Goal: Information Seeking & Learning: Learn about a topic

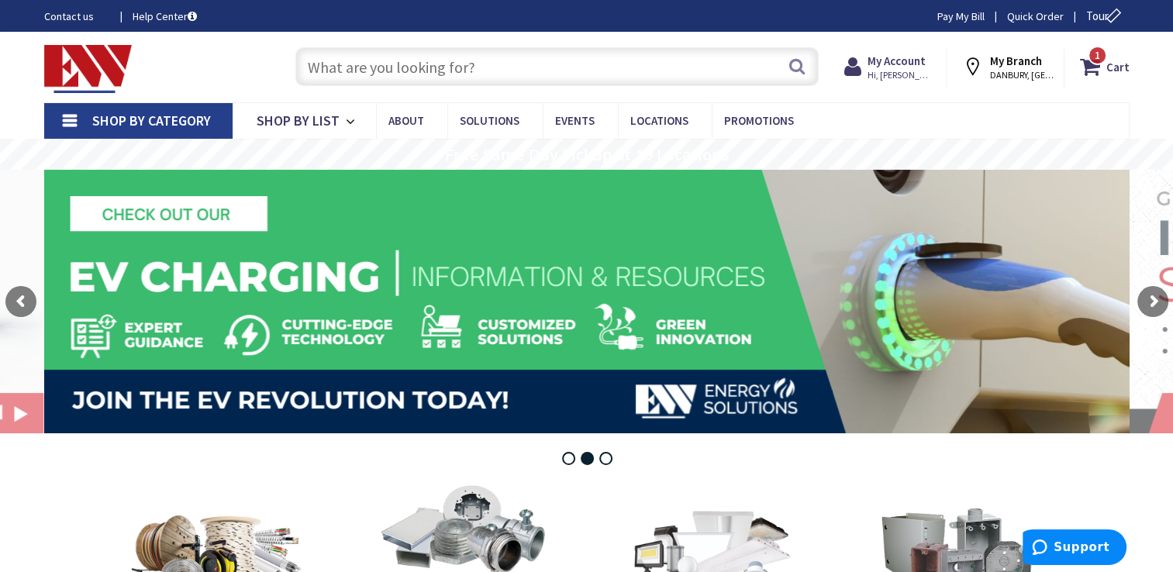
click at [319, 71] on input "text" at bounding box center [556, 66] width 523 height 39
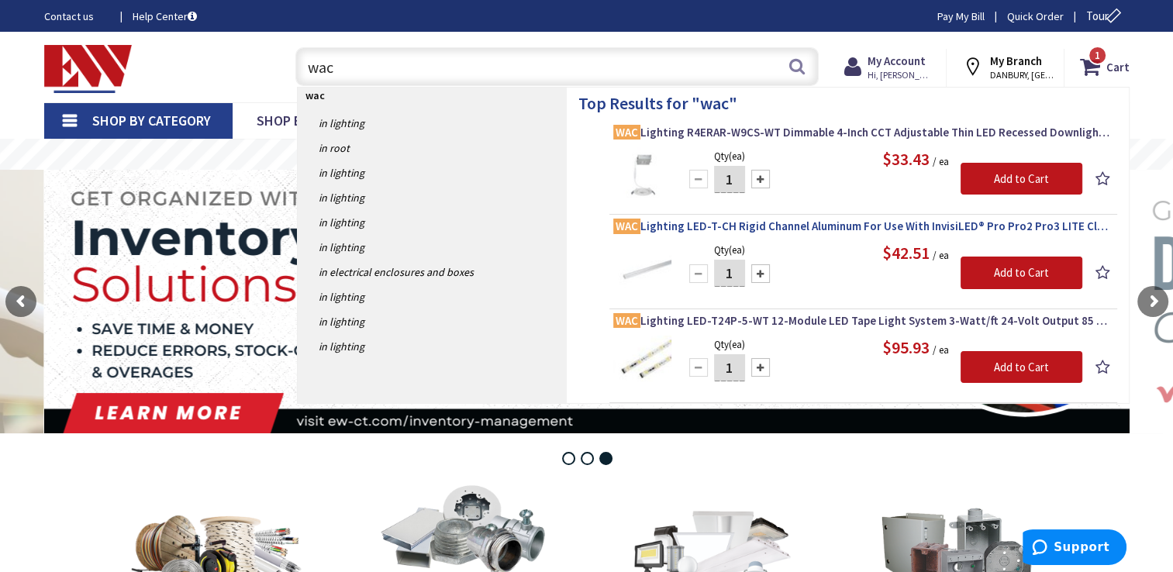
type input "wac"
click at [741, 222] on span "WAC Lighting LED-T-CH Rigid Channel Aluminum For Use With InvisiLED® Pro Pro2 P…" at bounding box center [863, 227] width 500 height 16
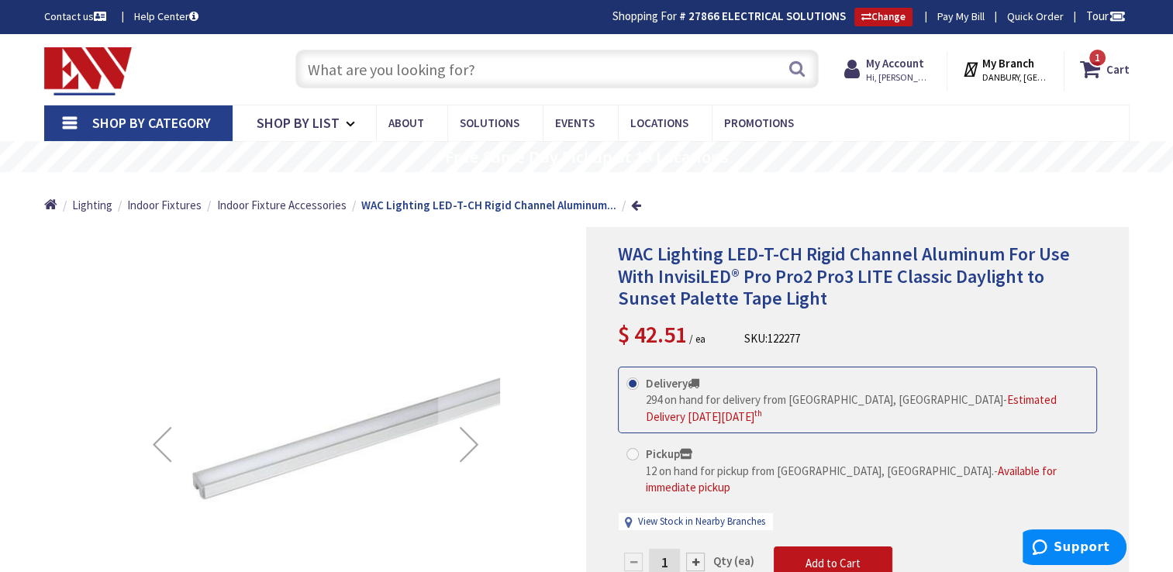
click at [356, 83] on input "text" at bounding box center [556, 69] width 523 height 39
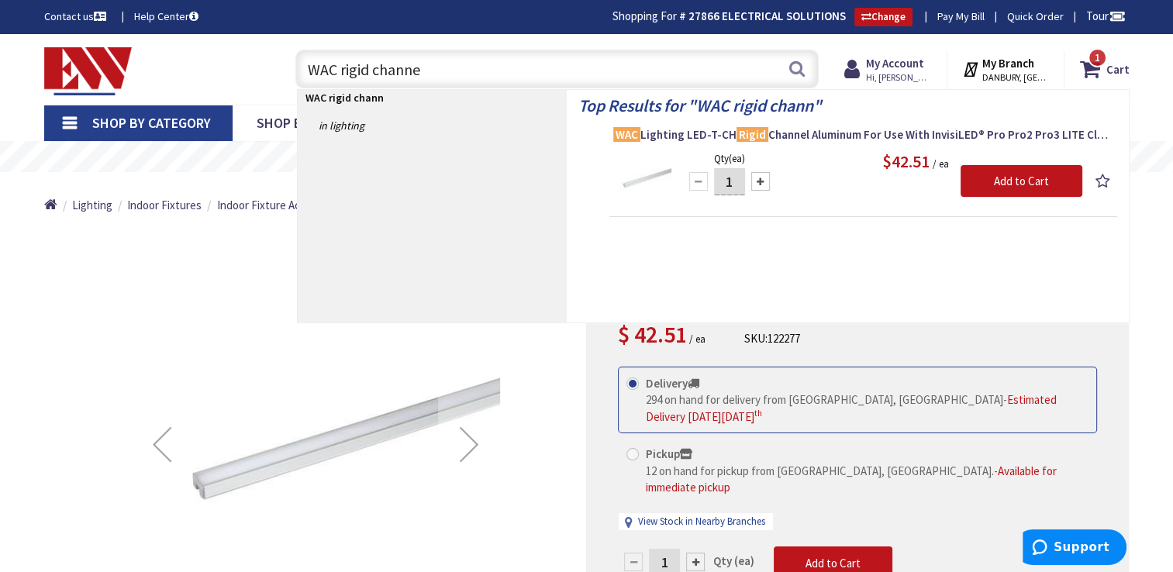
type input "WAC rigid channel"
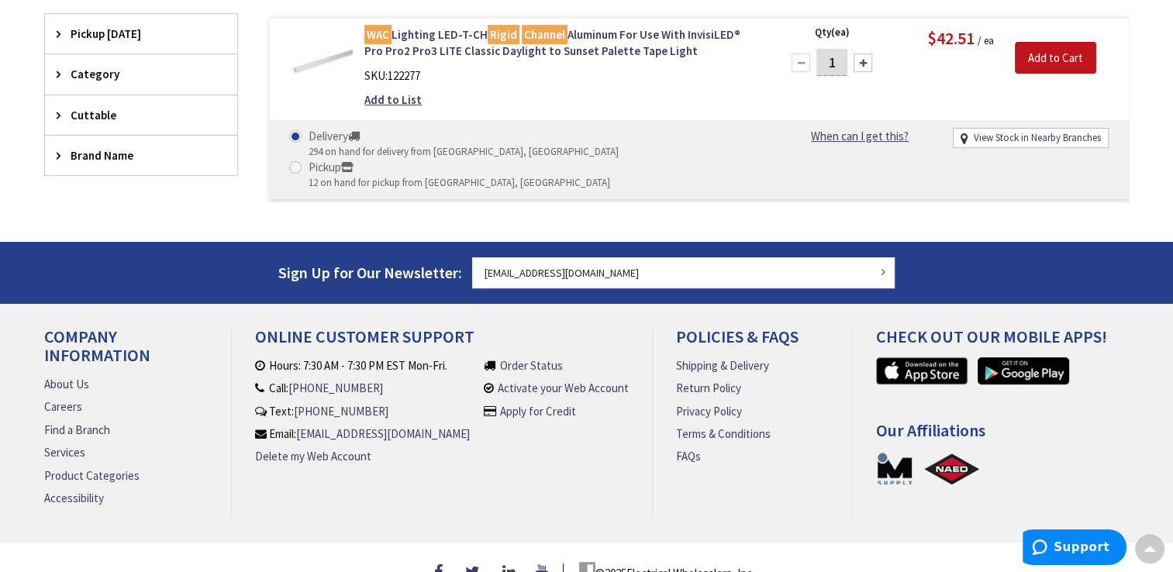
scroll to position [443, 0]
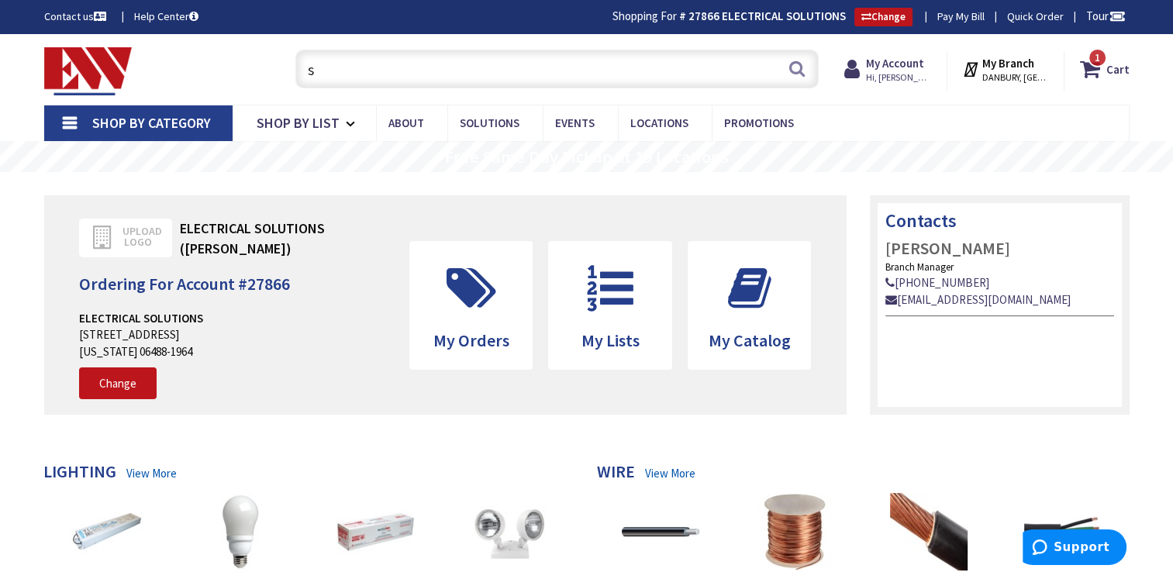
type input "s"
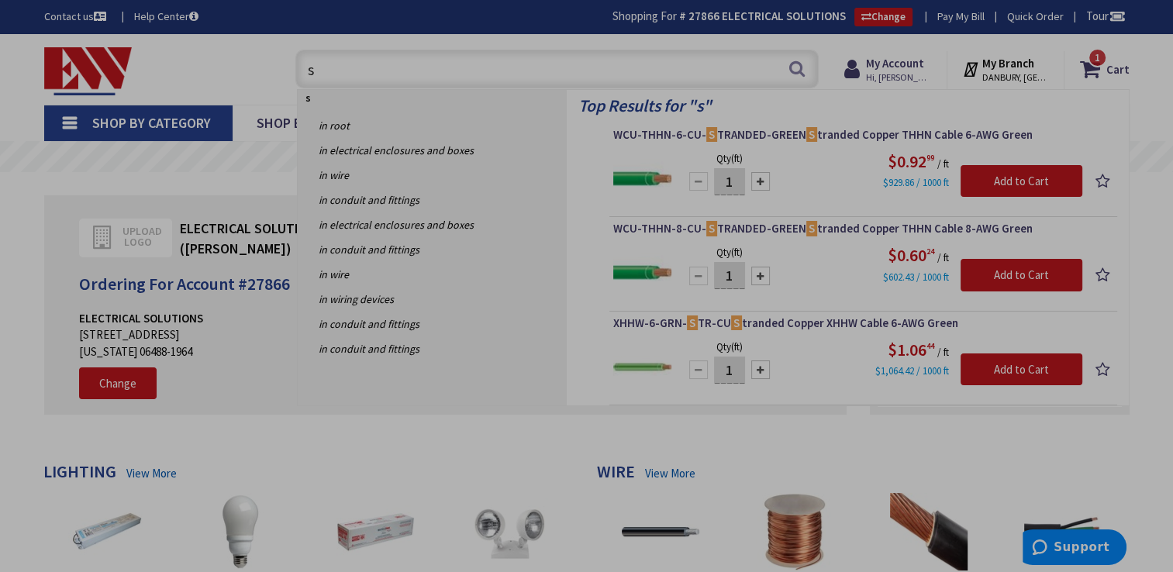
click at [403, 73] on input "s" at bounding box center [556, 69] width 523 height 39
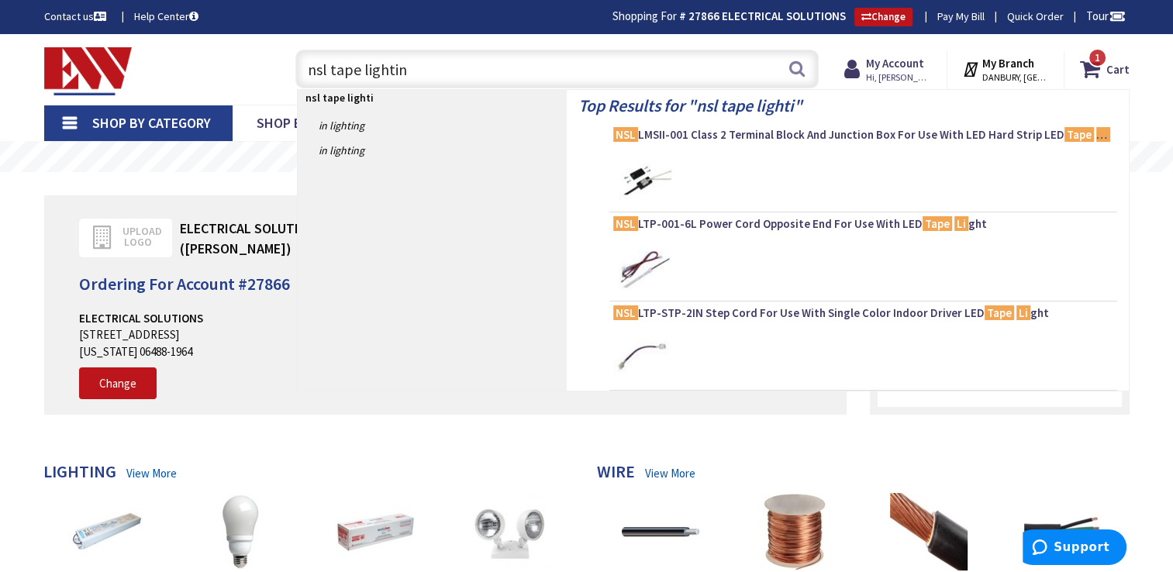
type input "nsl tape lighting"
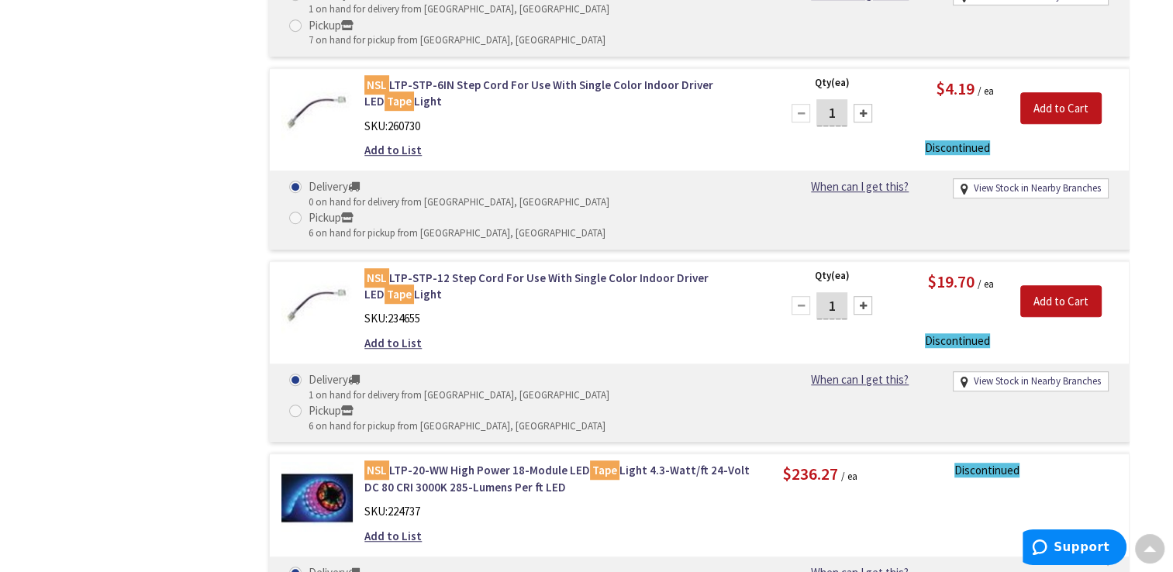
scroll to position [1001, 0]
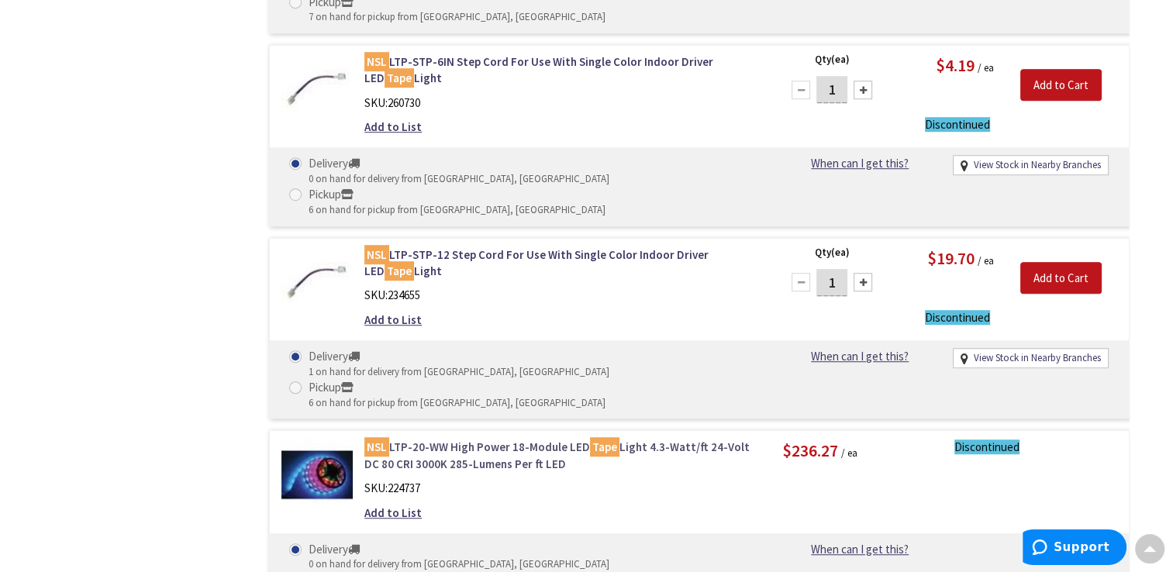
click at [487, 439] on link "NSL LTP-20-WW High Power 18-Module LED Tape Light 4.3-Watt/ft 24-Volt DC 80 CRI…" at bounding box center [561, 455] width 395 height 33
click at [191, 375] on div "Filters 11 items Pickup Today Danbury (0 mi) (4) Norwalk (18.38 mi) (1) Fairfie…" at bounding box center [141, 512] width 194 height 2112
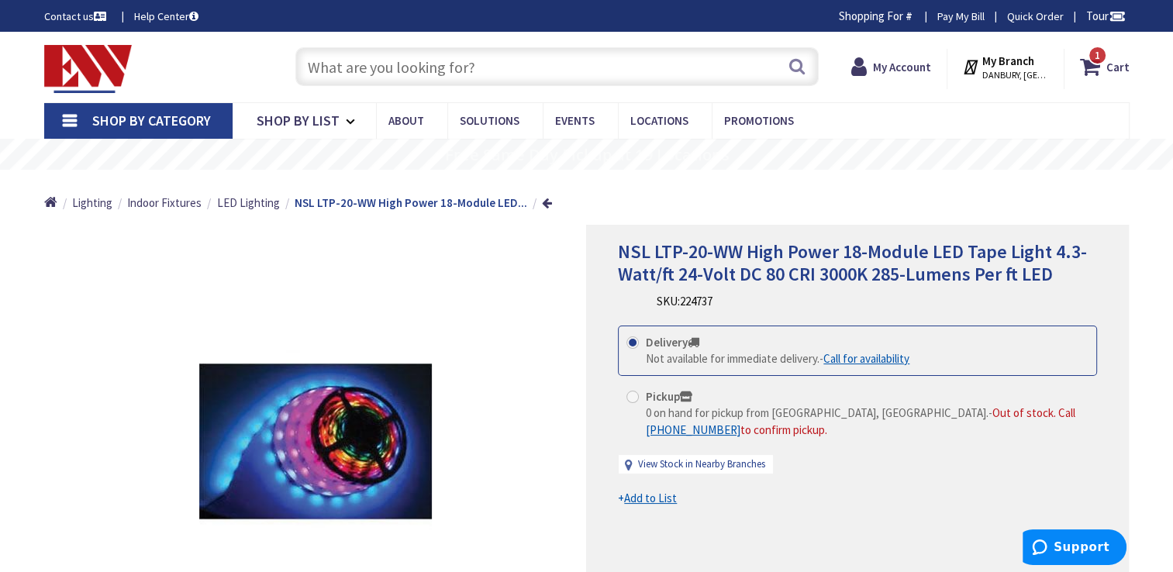
click at [402, 71] on input "text" at bounding box center [556, 66] width 523 height 39
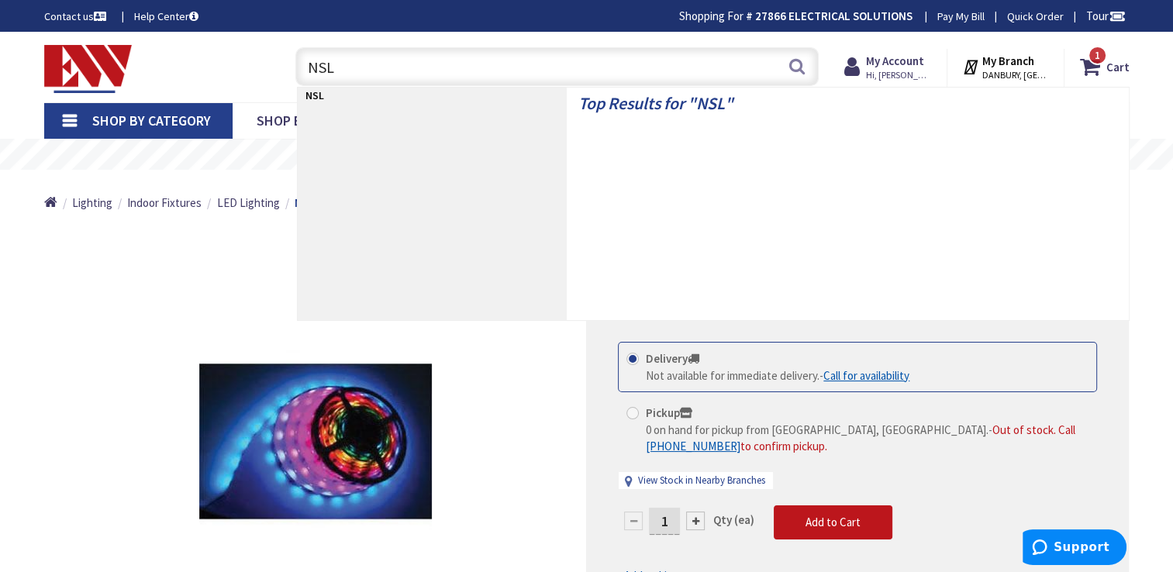
type input "NSL"
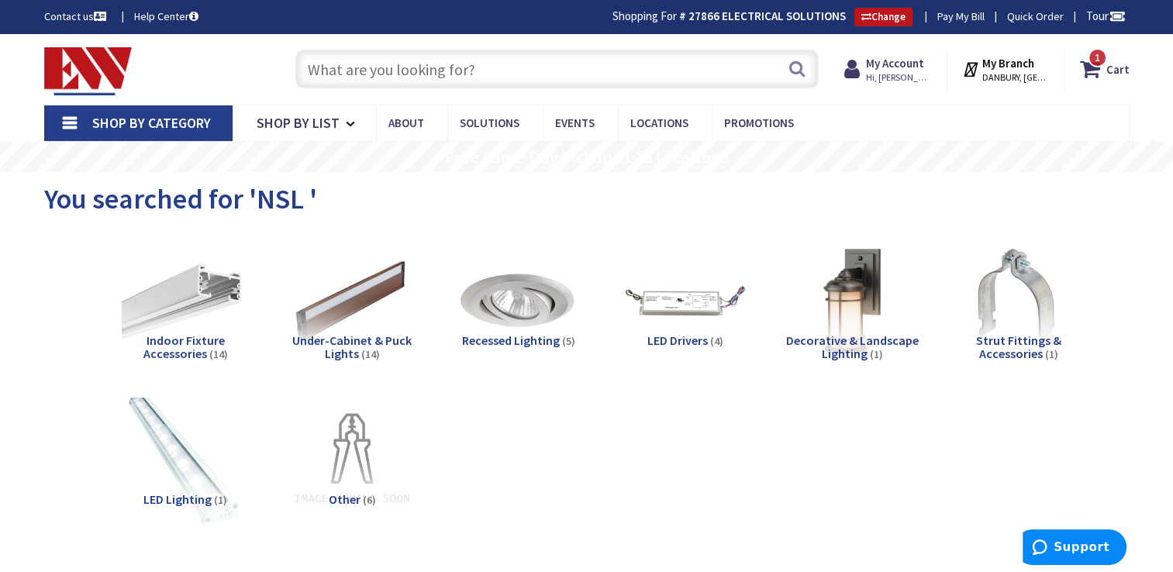
click at [178, 457] on img at bounding box center [185, 460] width 140 height 140
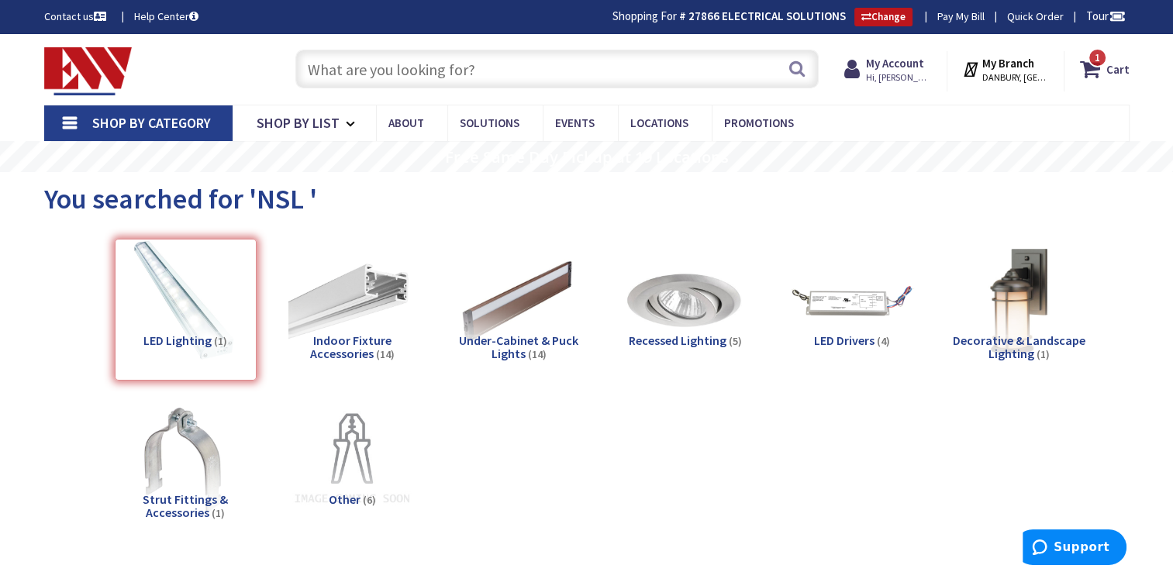
click at [492, 54] on input "text" at bounding box center [556, 69] width 523 height 39
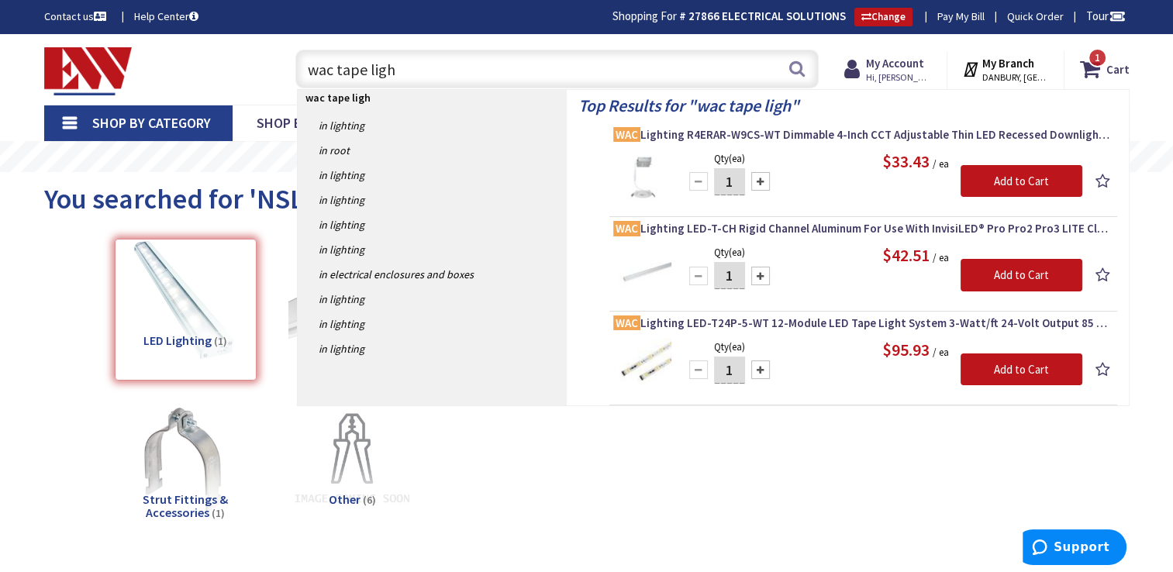
type input "wac tape light"
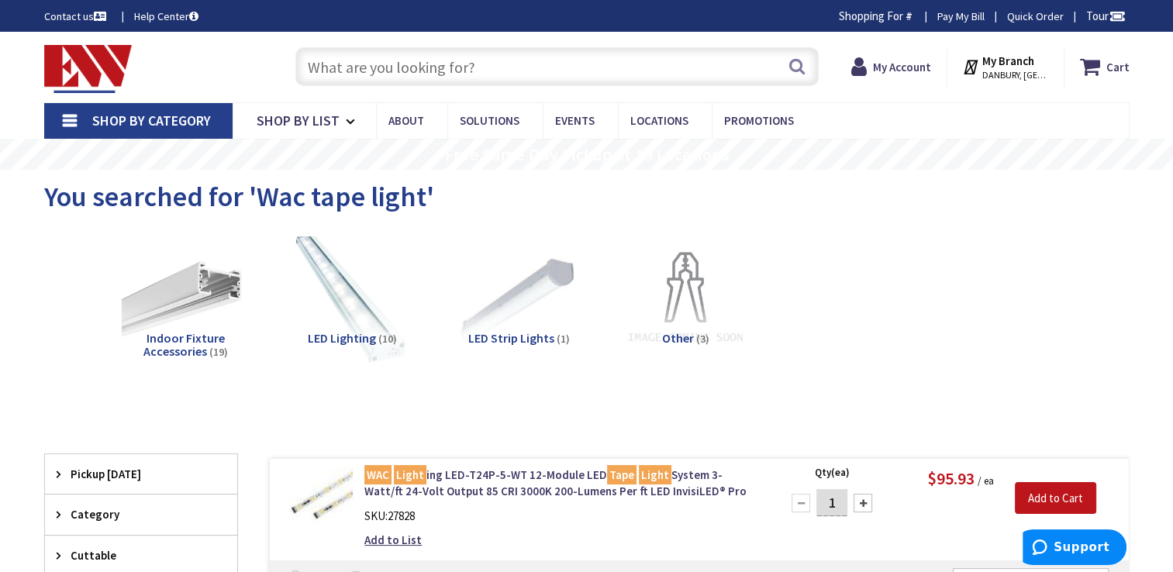
click at [361, 325] on img at bounding box center [351, 299] width 140 height 140
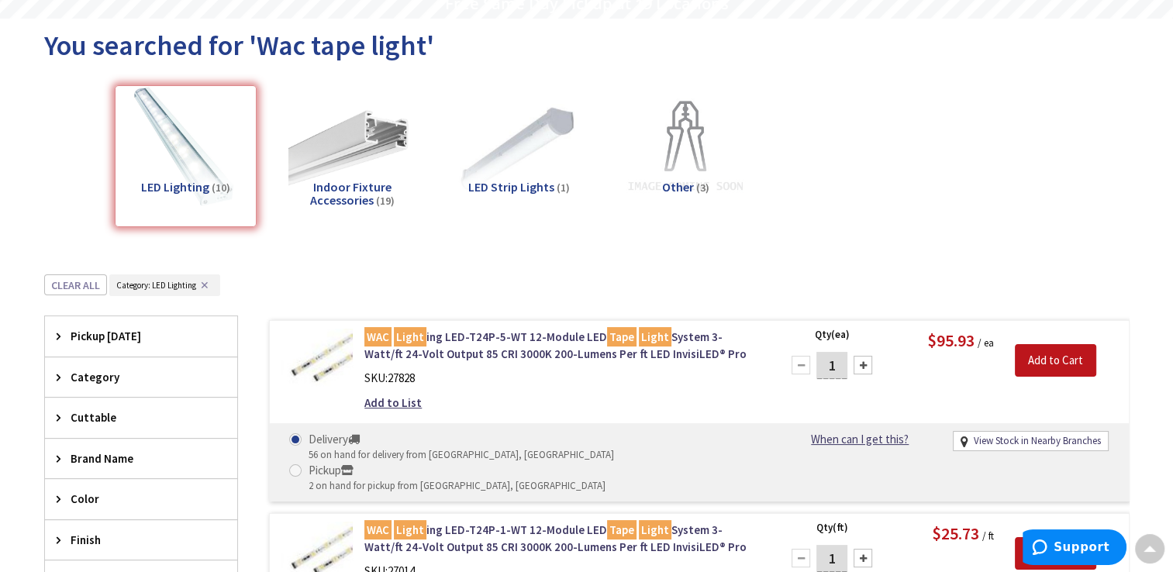
scroll to position [155, 0]
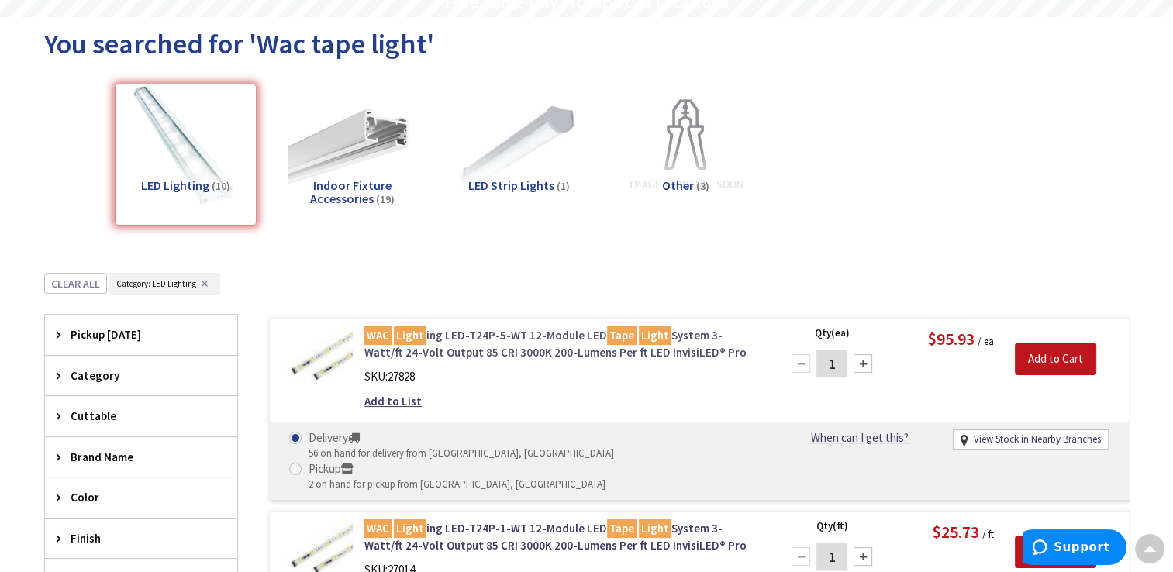
click at [524, 342] on link "WAC Light ing LED-T24P-5-WT 12-Module LED Tape Light System 3-Watt/ft 24-Volt O…" at bounding box center [561, 343] width 395 height 33
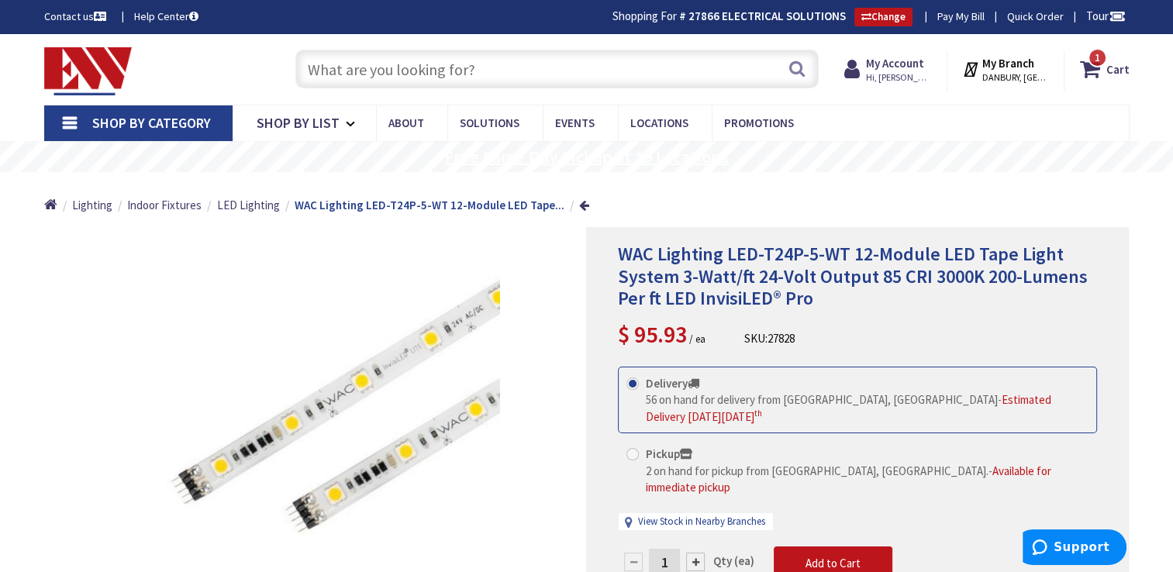
drag, startPoint x: 651, startPoint y: 158, endPoint x: 523, endPoint y: -39, distance: 234.9
click at [452, 67] on input "text" at bounding box center [556, 69] width 523 height 39
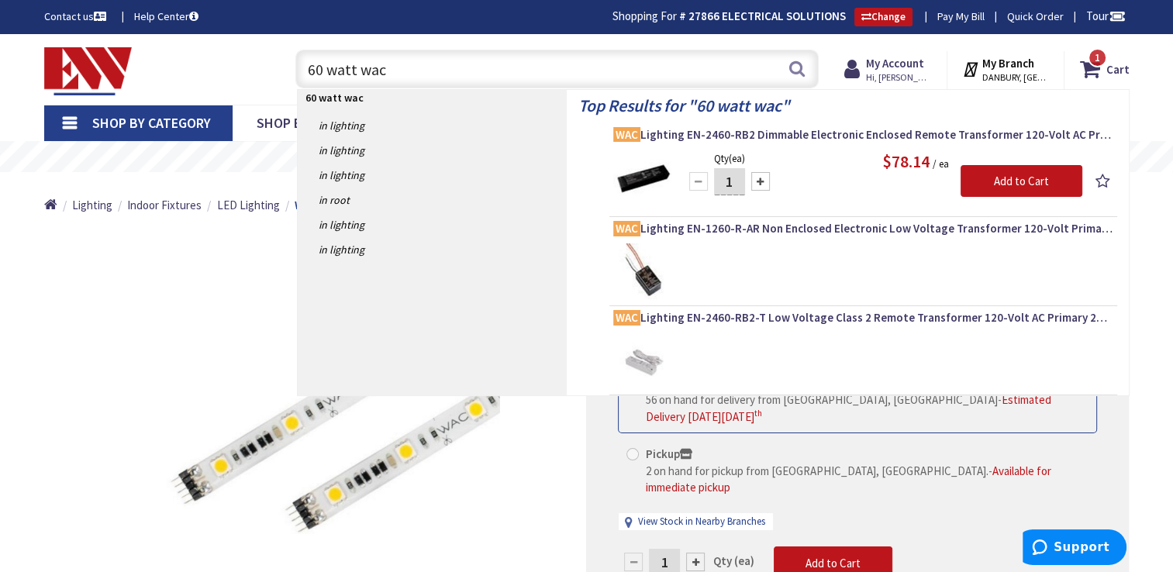
type input "60 watt wac"
click at [675, 169] on div "Qty (ea) 1 Please select a quantity Add to Cart $78.14 / ea" at bounding box center [863, 179] width 500 height 58
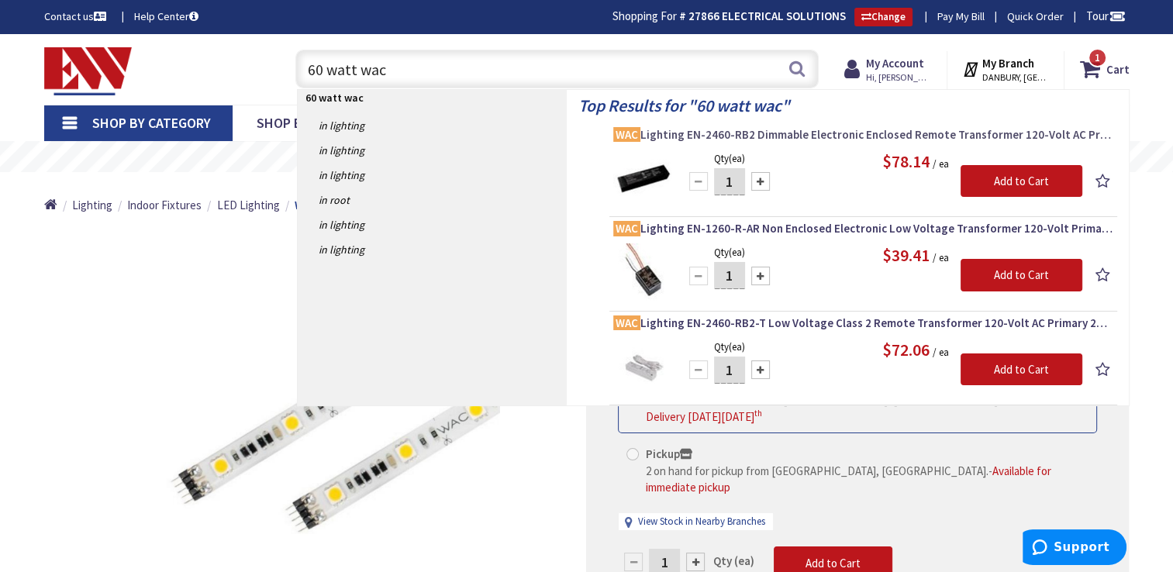
click at [671, 137] on span "WAC Lighting EN-2460-RB2 Dimmable Electronic Enclosed Remote Transformer 120-Vo…" at bounding box center [863, 135] width 500 height 16
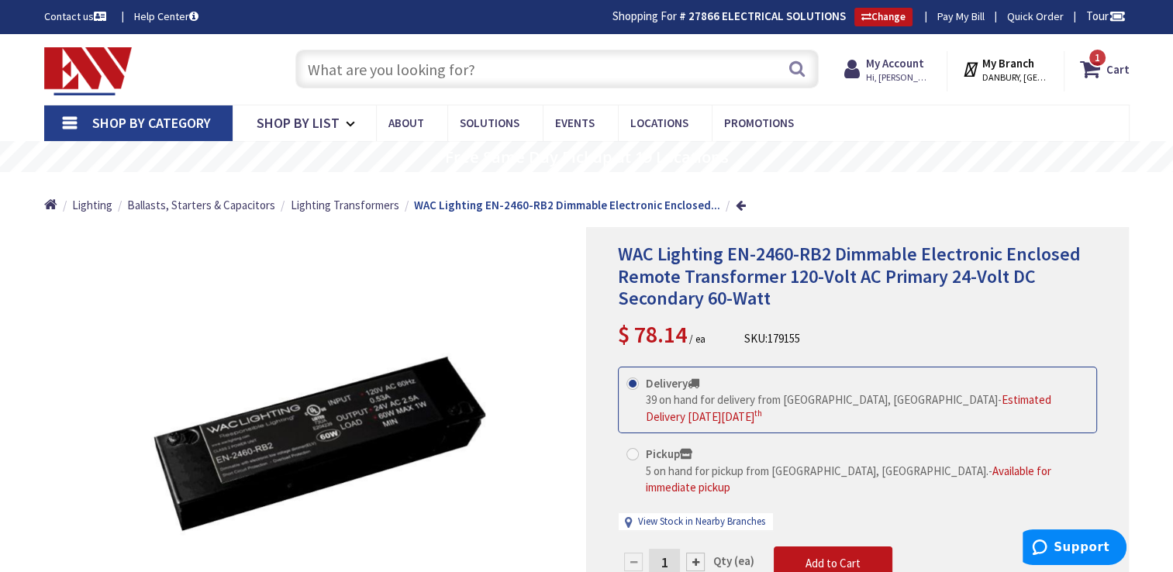
click at [490, 57] on input "text" at bounding box center [556, 69] width 523 height 39
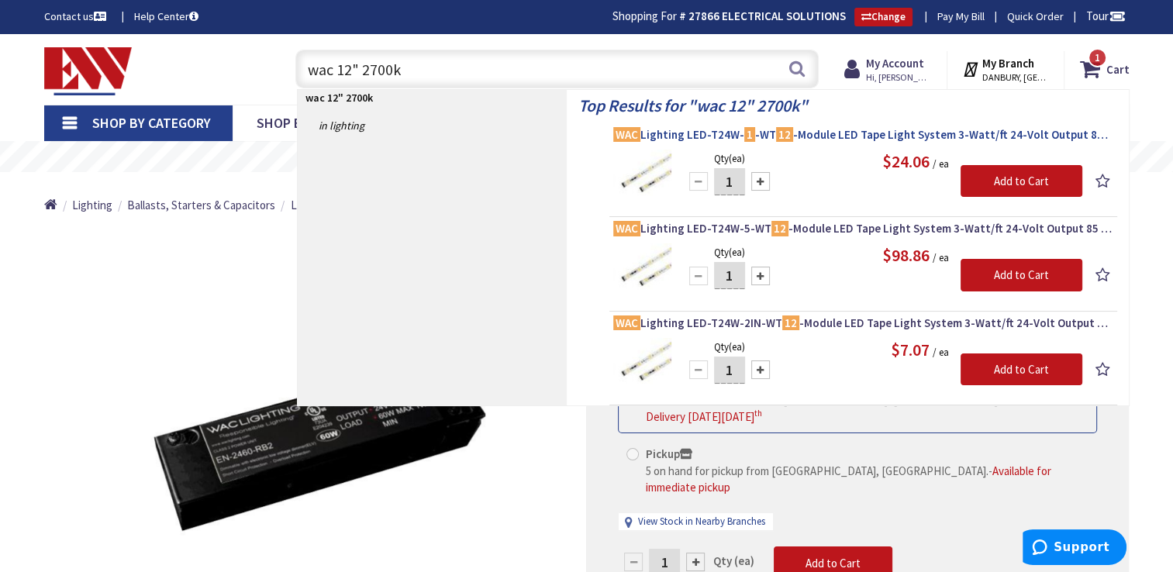
type input "wac 12" 2700k"
click at [708, 132] on span "WAC Lighting LED-T24W- 1 -WT 12 -Module LED Tape Light System 3-Watt/ft 24-Volt…" at bounding box center [863, 135] width 500 height 16
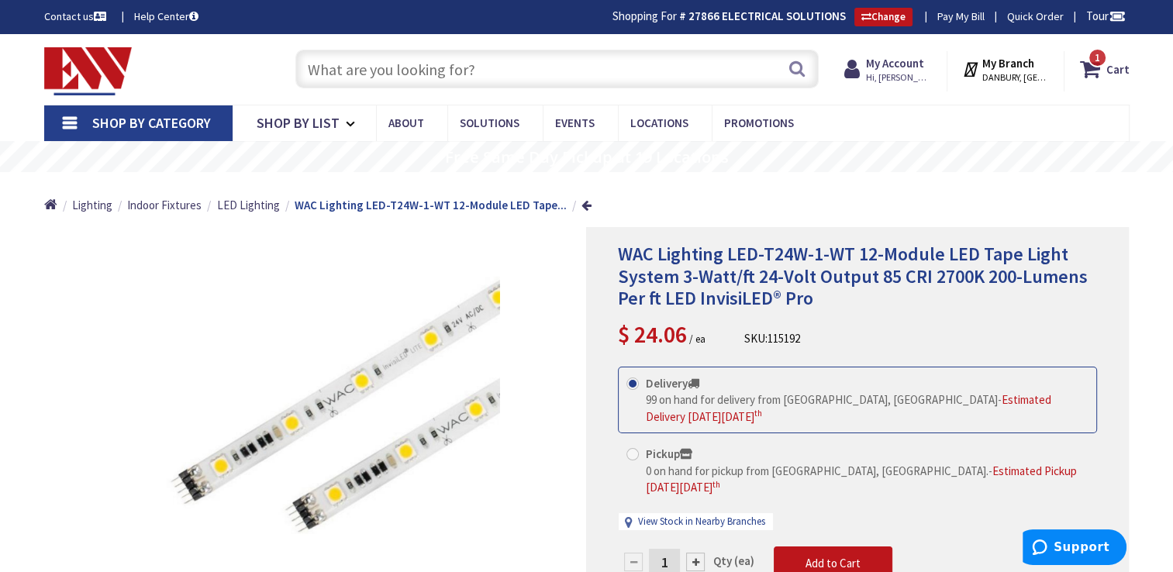
click at [906, 172] on div "Home Lighting Indoor Fixtures LED Lighting WAC Lighting LED-T24W-1-WT 12-Module…" at bounding box center [586, 199] width 1163 height 55
